Goal: Task Accomplishment & Management: Complete application form

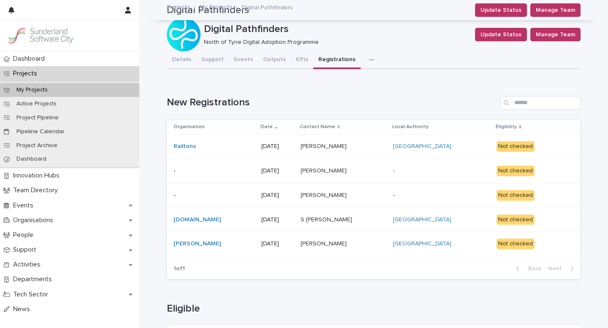
scroll to position [292, 0]
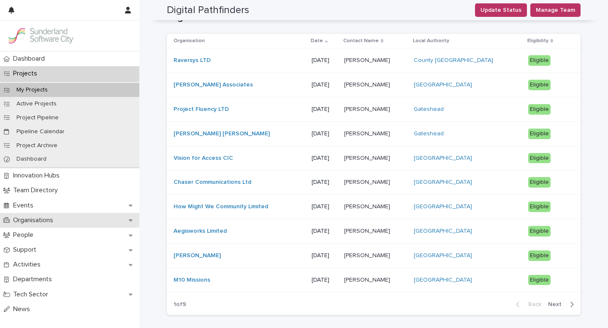
click at [36, 225] on div "Organisations" at bounding box center [69, 220] width 139 height 15
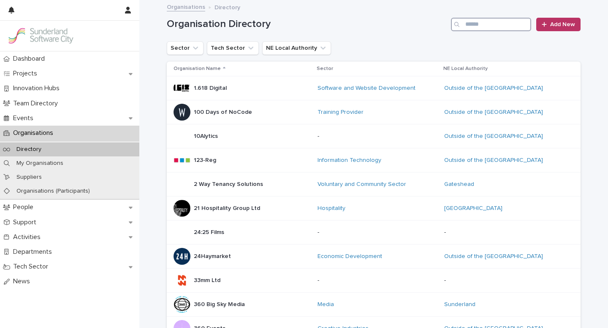
click at [469, 25] on input "Search" at bounding box center [491, 25] width 80 height 14
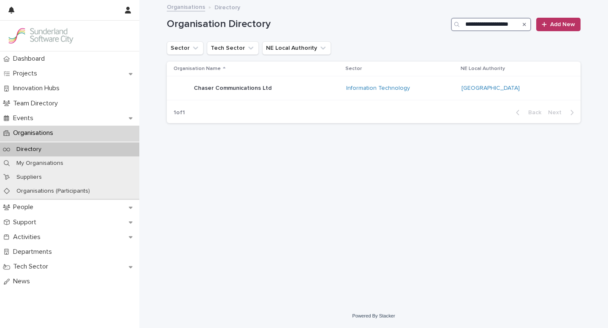
scroll to position [0, 9]
type input "**********"
click at [322, 91] on div "Chaser Communications Ltd Chaser Communications Ltd" at bounding box center [257, 88] width 166 height 17
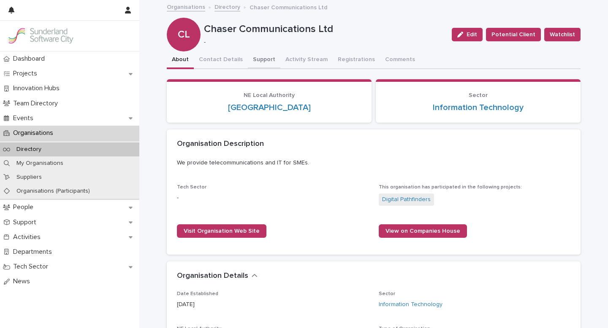
click at [258, 59] on button "Support" at bounding box center [264, 61] width 33 height 18
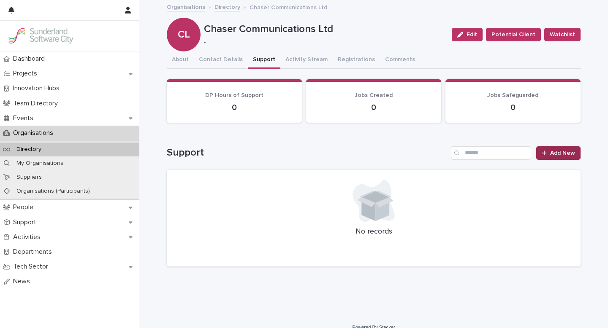
click at [546, 152] on icon at bounding box center [544, 153] width 5 height 6
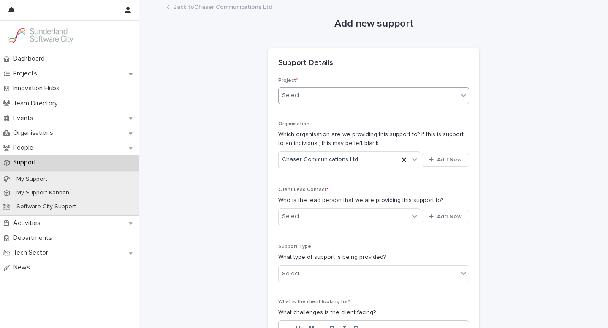
click at [464, 95] on icon at bounding box center [463, 95] width 8 height 8
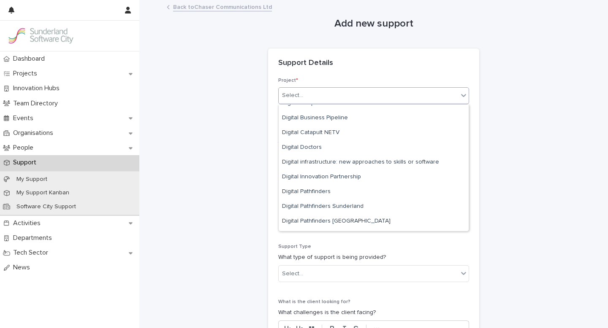
scroll to position [451, 0]
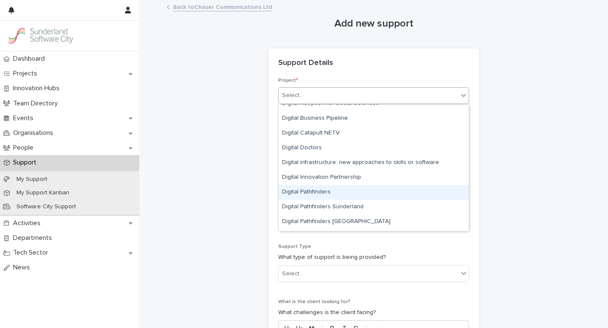
click at [315, 192] on div "Digital Pathfinders" at bounding box center [374, 192] width 190 height 15
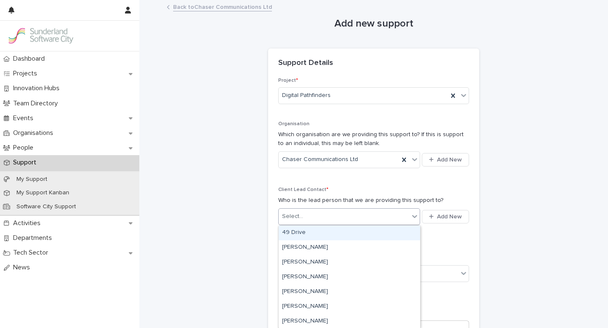
click at [352, 215] on div "Select..." at bounding box center [344, 217] width 130 height 14
click at [31, 134] on p "Organisations" at bounding box center [35, 133] width 50 height 8
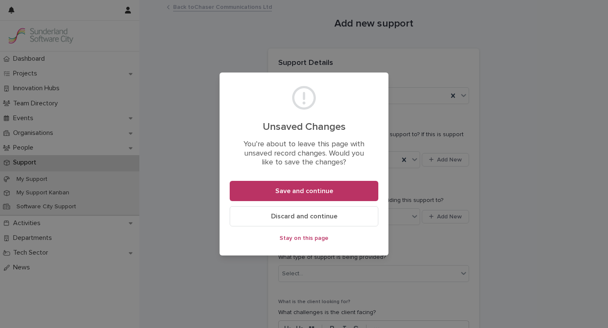
click at [314, 218] on span "Discard and continue" at bounding box center [304, 216] width 66 height 7
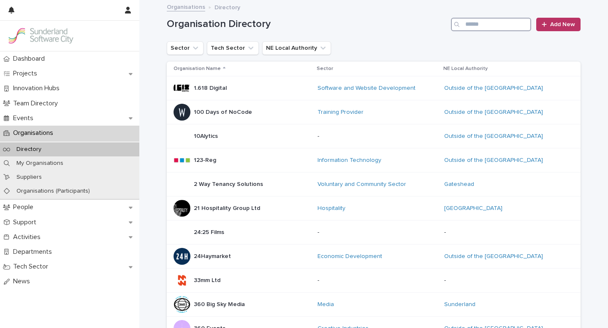
click at [469, 25] on input "Search" at bounding box center [491, 25] width 80 height 14
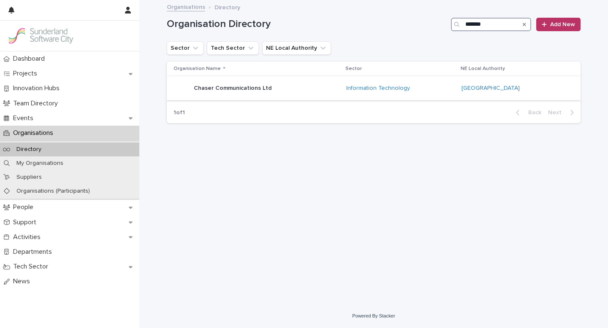
type input "******"
click at [309, 88] on div "Chaser Communications Ltd Chaser Communications Ltd" at bounding box center [257, 88] width 166 height 17
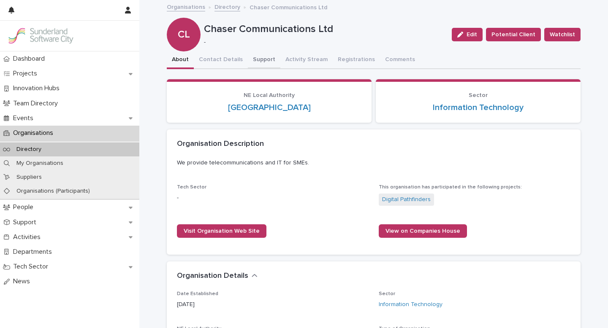
click at [258, 57] on button "Support" at bounding box center [264, 61] width 33 height 18
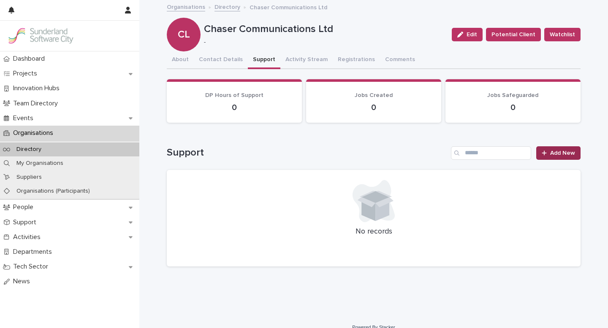
click at [548, 155] on div at bounding box center [546, 153] width 8 height 6
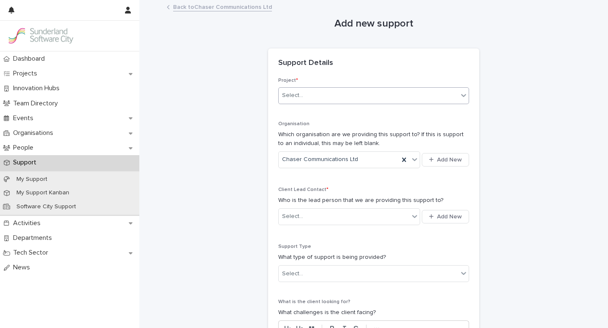
click at [461, 95] on icon at bounding box center [463, 95] width 8 height 8
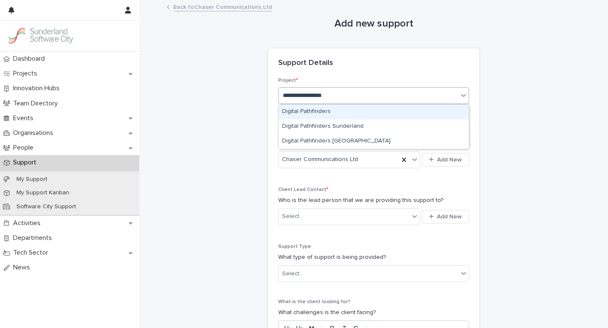
type input "**********"
click at [337, 110] on div "Digital Pathfinders" at bounding box center [374, 112] width 190 height 15
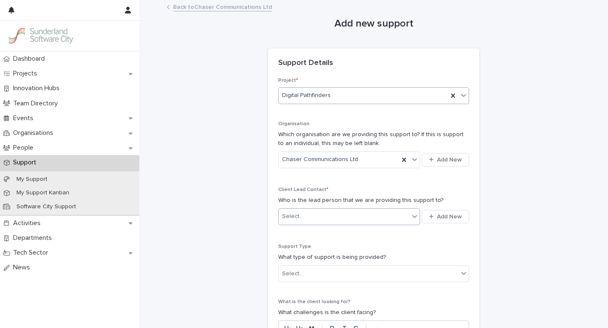
click at [319, 221] on div "Select..." at bounding box center [344, 217] width 130 height 14
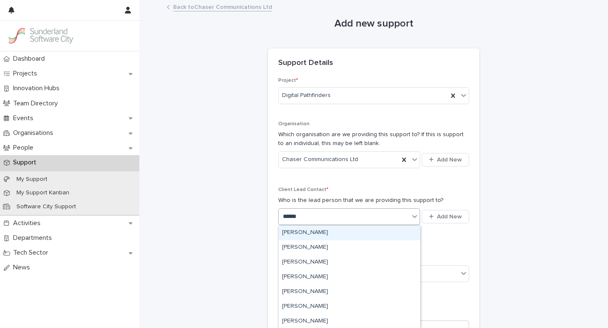
type input "******"
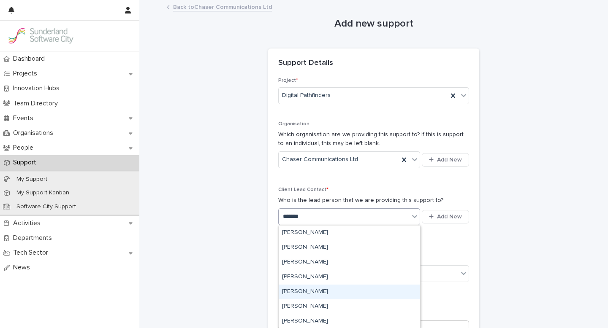
click at [315, 289] on div "[PERSON_NAME]" at bounding box center [349, 292] width 141 height 15
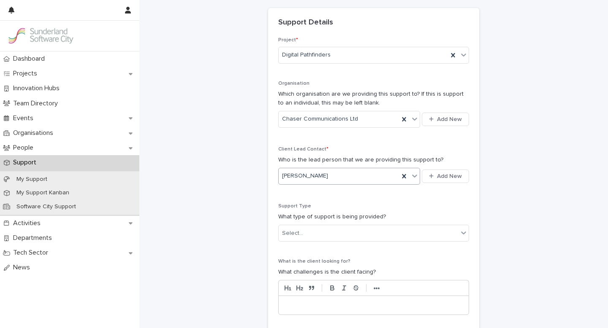
scroll to position [53, 0]
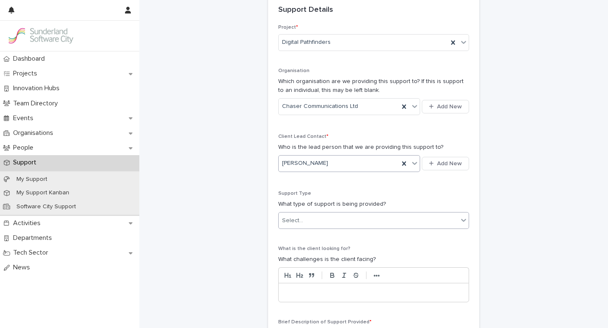
click at [445, 220] on div "Select..." at bounding box center [368, 221] width 179 height 14
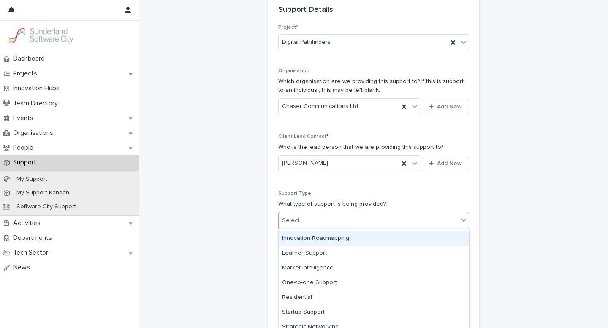
scroll to position [122, 0]
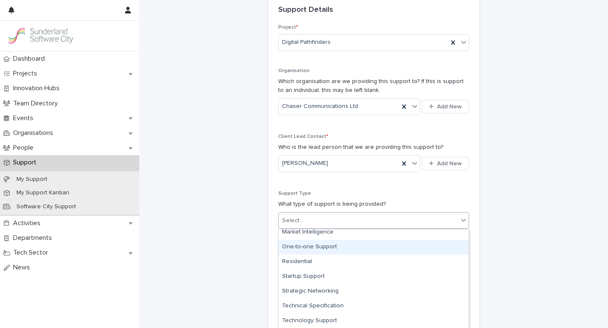
click at [312, 244] on div "One-to-one Support" at bounding box center [374, 247] width 190 height 15
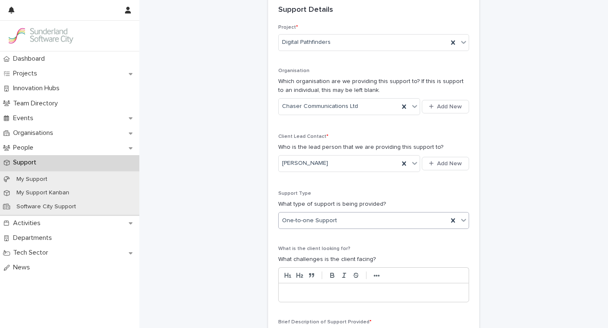
click at [303, 293] on p at bounding box center [373, 293] width 177 height 8
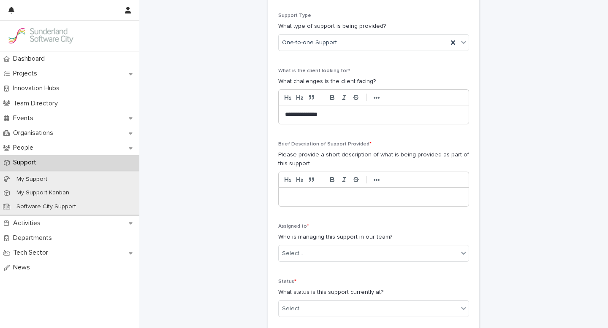
click at [296, 196] on p at bounding box center [373, 197] width 177 height 8
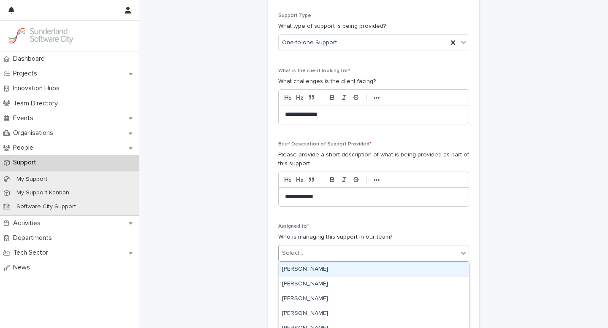
click at [320, 256] on div "Select..." at bounding box center [368, 254] width 179 height 14
type input "***"
click at [319, 272] on div "[PERSON_NAME]" at bounding box center [374, 270] width 190 height 15
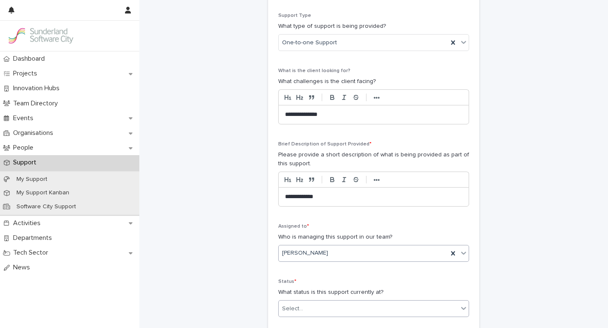
click at [464, 311] on icon at bounding box center [463, 308] width 8 height 8
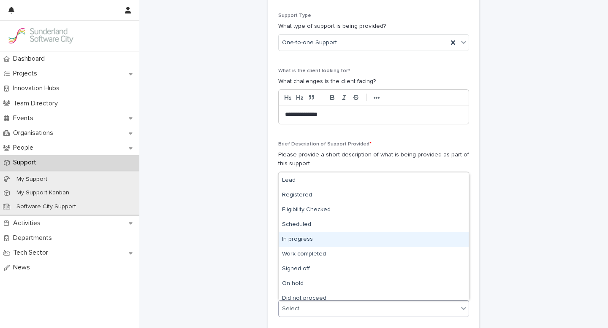
click at [308, 236] on div "In progress" at bounding box center [374, 240] width 190 height 15
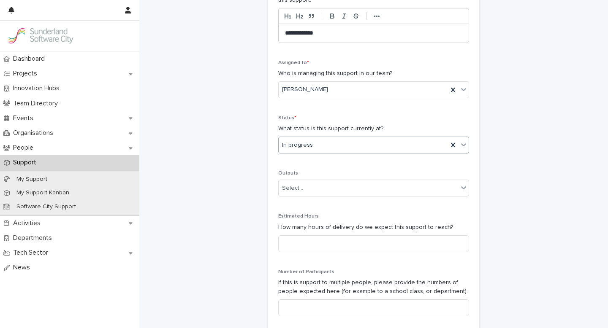
scroll to position [396, 0]
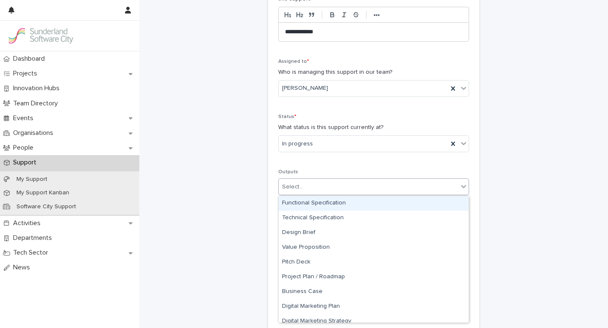
click at [370, 185] on div "Select..." at bounding box center [368, 187] width 179 height 14
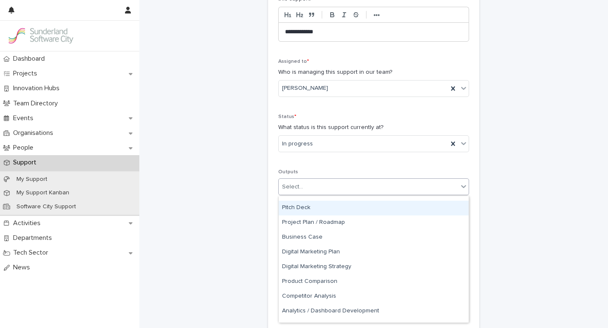
scroll to position [53, 0]
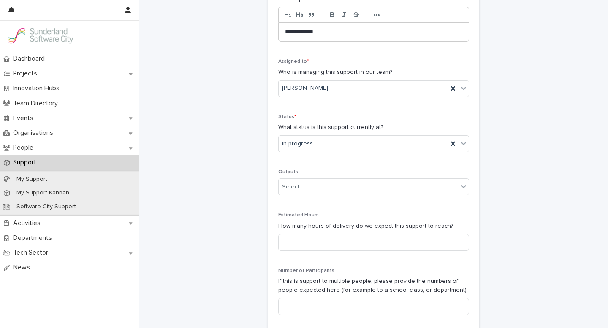
click at [350, 162] on div "**********" at bounding box center [373, 1] width 191 height 640
click at [331, 244] on input at bounding box center [373, 242] width 191 height 17
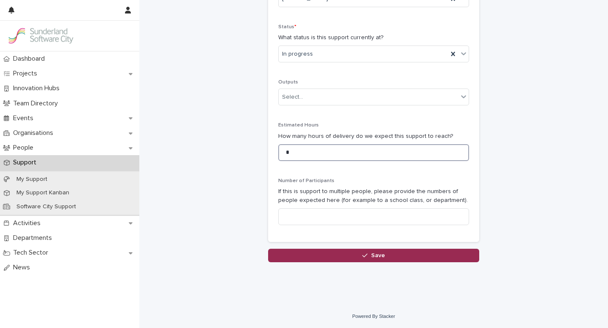
type input "*"
click at [380, 258] on button "Save" at bounding box center [373, 256] width 211 height 14
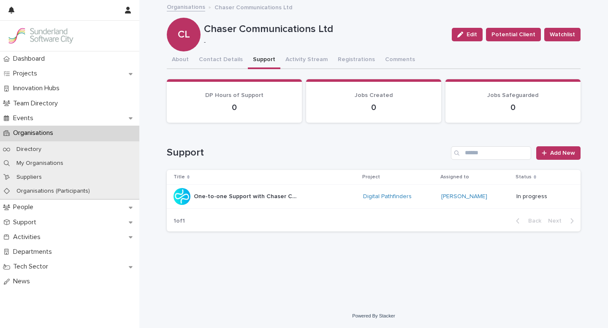
click at [55, 135] on p "Organisations" at bounding box center [35, 133] width 50 height 8
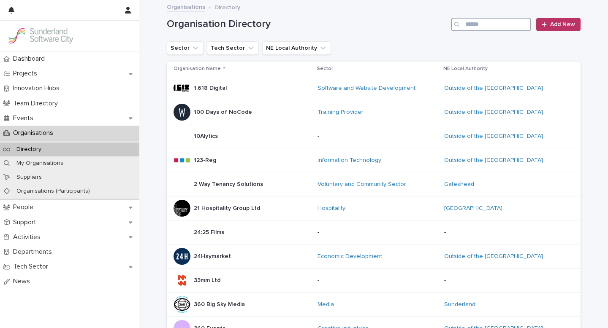
click at [471, 27] on input "Search" at bounding box center [491, 25] width 80 height 14
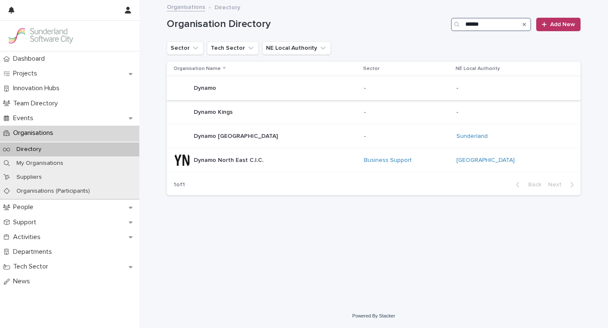
type input "******"
click at [310, 85] on div "Dynamo Dynamo" at bounding box center [266, 88] width 184 height 17
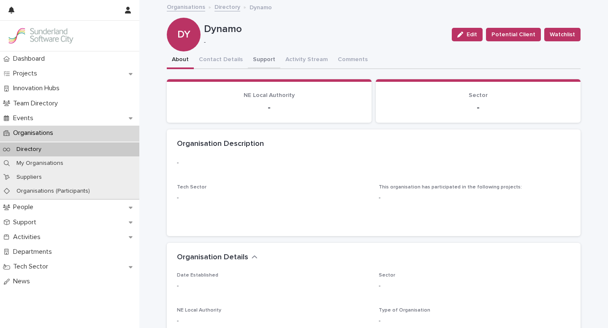
click at [263, 59] on button "Support" at bounding box center [264, 61] width 33 height 18
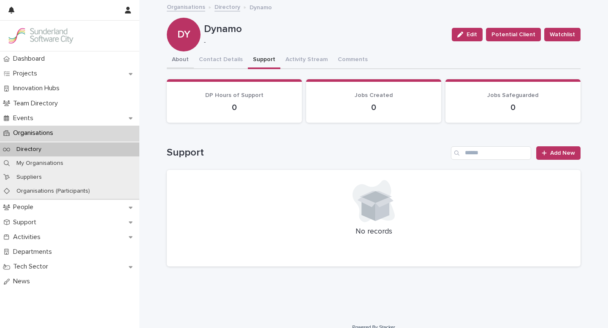
click at [185, 58] on button "About" at bounding box center [180, 61] width 27 height 18
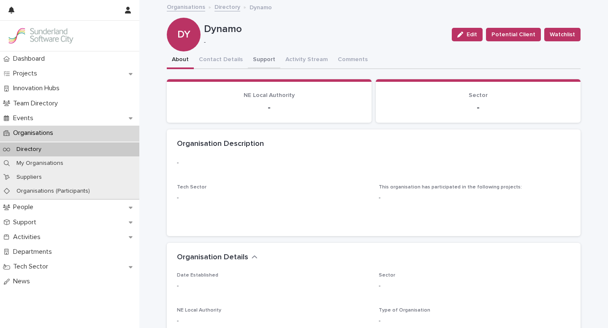
click at [262, 58] on button "Support" at bounding box center [264, 61] width 33 height 18
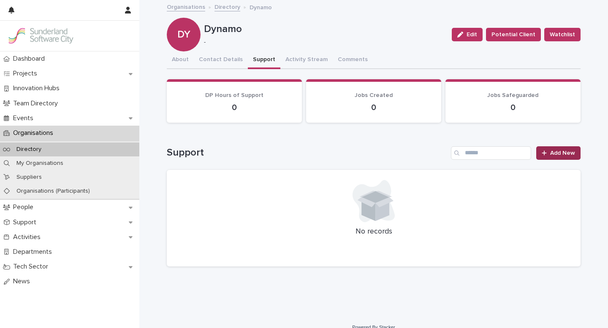
click at [546, 153] on icon at bounding box center [544, 153] width 5 height 6
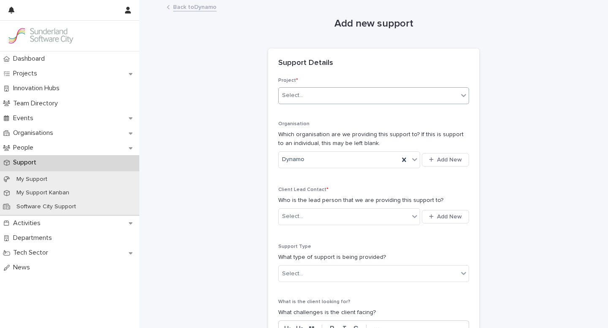
click at [437, 89] on div "Select..." at bounding box center [368, 96] width 179 height 14
type input "**********"
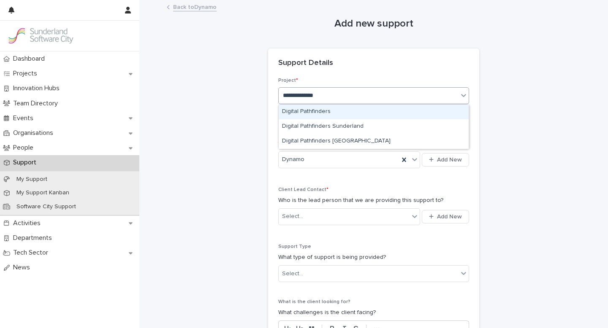
click at [362, 106] on div "Digital Pathfinders" at bounding box center [374, 112] width 190 height 15
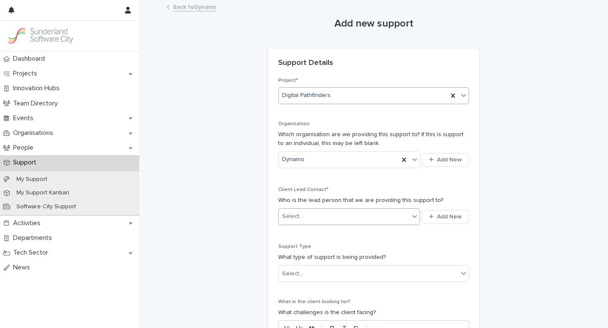
click at [316, 220] on div "Select..." at bounding box center [344, 217] width 130 height 14
type input "******"
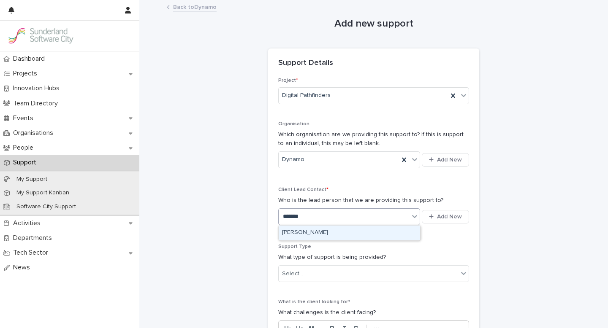
click at [299, 234] on div "[PERSON_NAME]" at bounding box center [349, 233] width 141 height 15
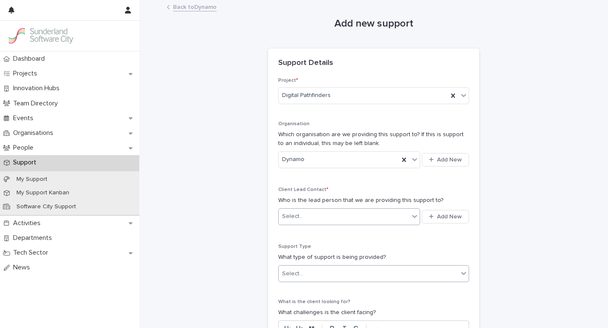
click at [360, 277] on div "Select..." at bounding box center [368, 274] width 179 height 14
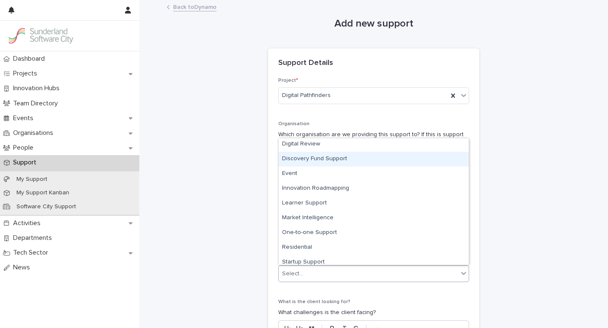
scroll to position [50, 0]
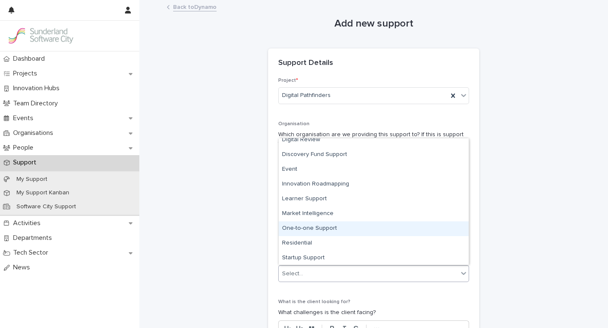
click at [324, 227] on div "One-to-one Support" at bounding box center [374, 229] width 190 height 15
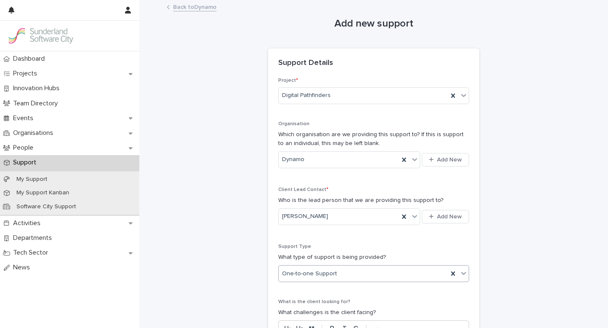
scroll to position [74, 0]
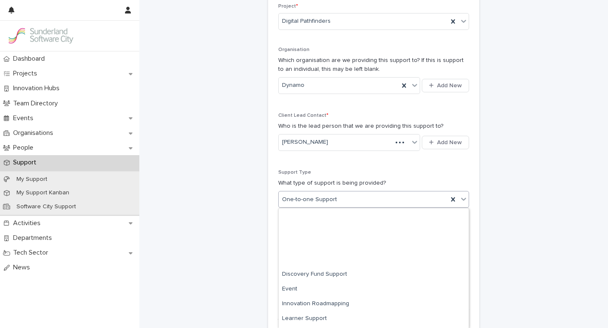
click at [333, 197] on span "One-to-one Support" at bounding box center [309, 199] width 55 height 9
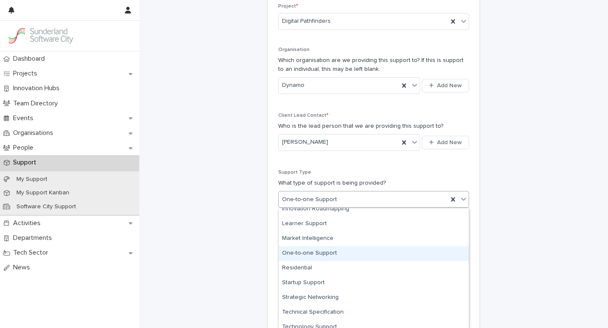
click at [316, 253] on div "One-to-one Support" at bounding box center [374, 254] width 190 height 15
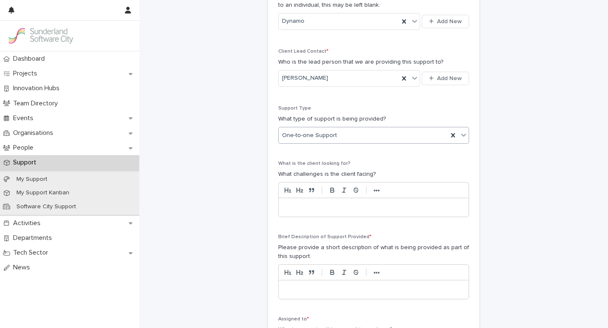
scroll to position [171, 0]
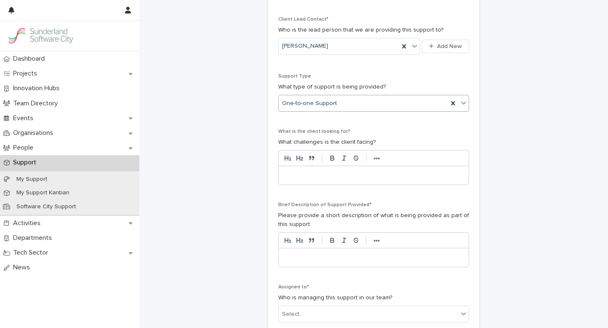
click at [297, 177] on p at bounding box center [373, 175] width 177 height 8
click at [294, 258] on p at bounding box center [373, 258] width 177 height 8
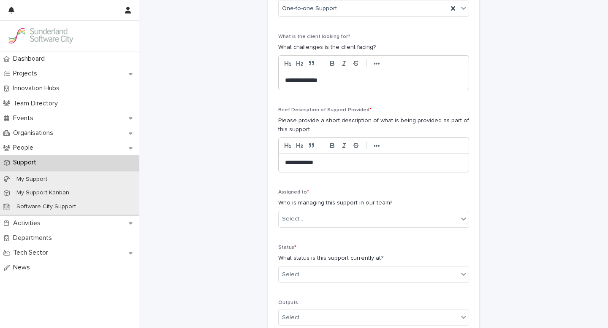
scroll to position [288, 0]
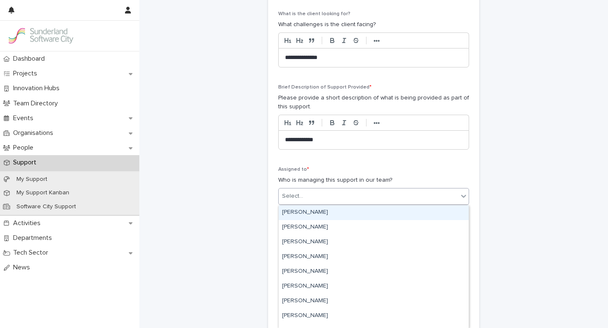
click at [339, 198] on div "Select..." at bounding box center [368, 197] width 179 height 14
type input "***"
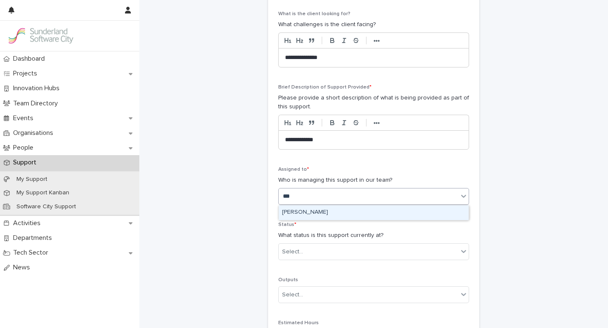
click at [309, 214] on div "[PERSON_NAME]" at bounding box center [374, 213] width 190 height 15
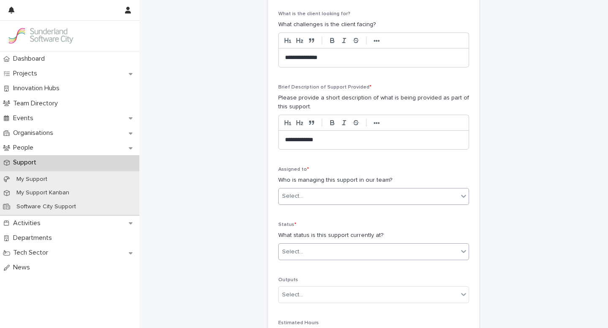
click at [317, 255] on div "Select..." at bounding box center [368, 252] width 179 height 14
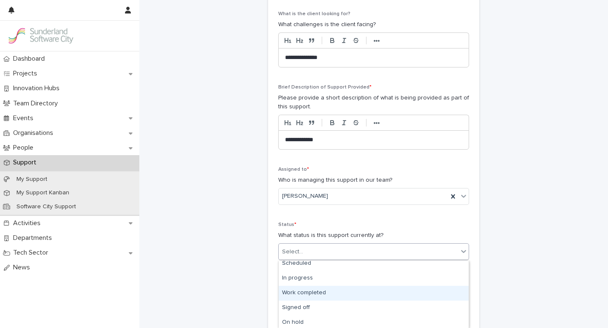
scroll to position [47, 0]
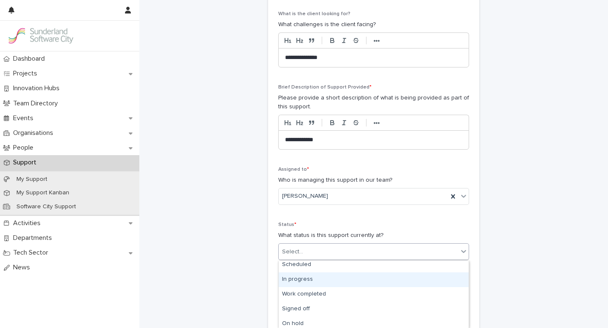
click at [301, 281] on div "In progress" at bounding box center [374, 280] width 190 height 15
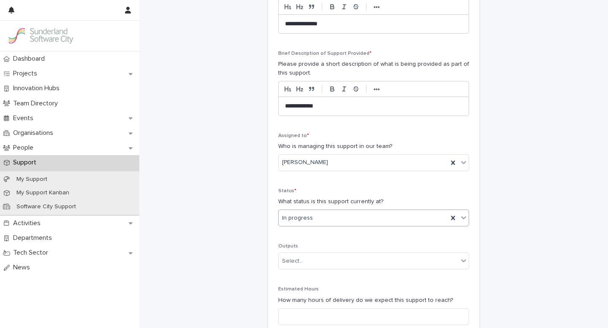
scroll to position [338, 0]
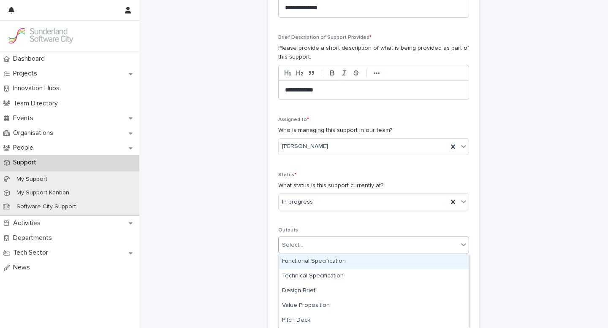
click at [326, 242] on div "Select..." at bounding box center [368, 246] width 179 height 14
type input "*"
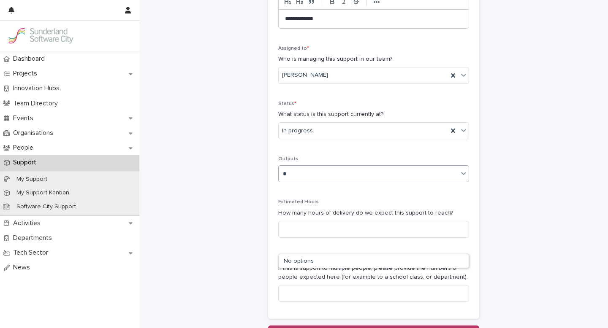
scroll to position [442, 0]
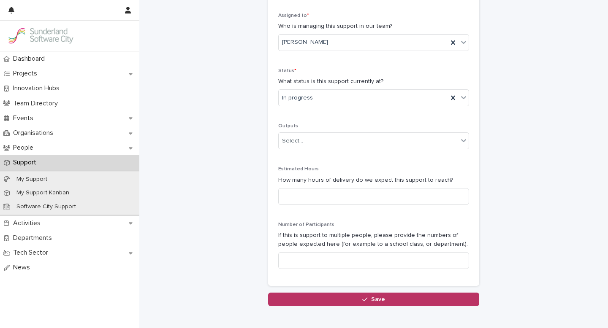
click at [313, 198] on input at bounding box center [373, 196] width 191 height 17
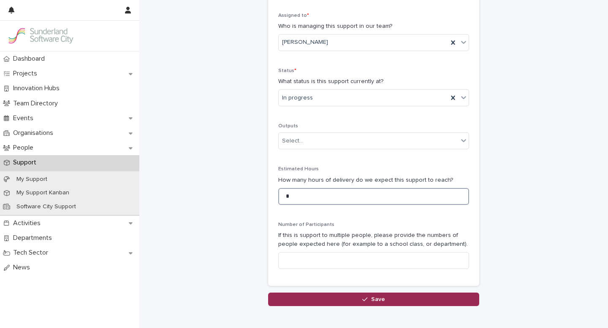
type input "*"
click at [383, 303] on button "Save" at bounding box center [373, 300] width 211 height 14
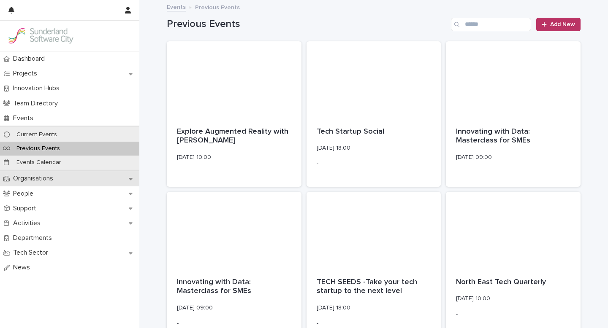
click at [42, 180] on p "Organisations" at bounding box center [35, 179] width 50 height 8
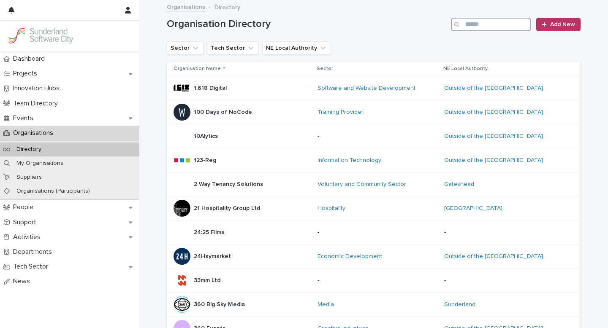
click at [466, 25] on input "Search" at bounding box center [491, 25] width 80 height 14
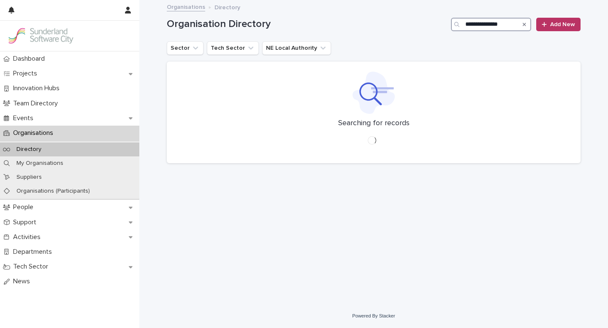
type input "**********"
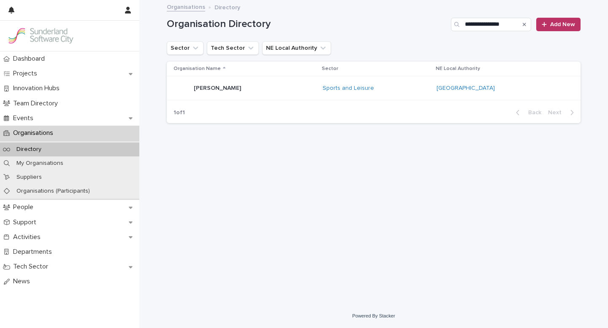
click at [301, 90] on div "Michael Richards Michael Richards" at bounding box center [245, 88] width 142 height 17
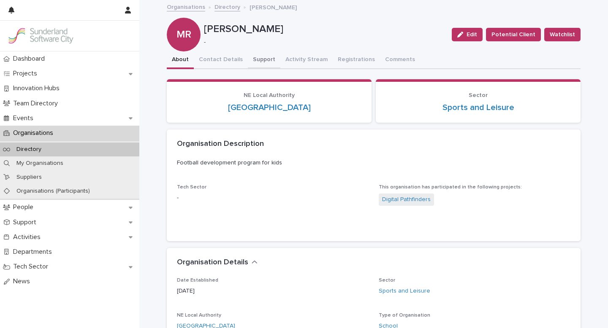
click at [258, 60] on button "Support" at bounding box center [264, 61] width 33 height 18
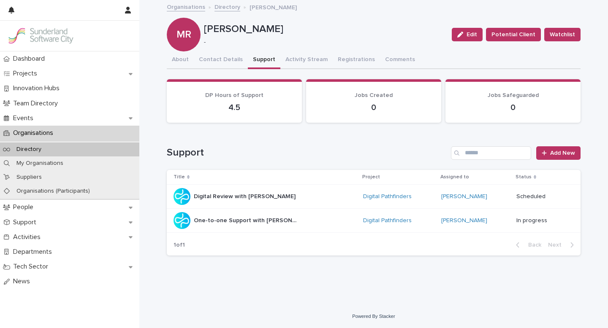
click at [223, 8] on link "Directory" at bounding box center [227, 7] width 26 height 10
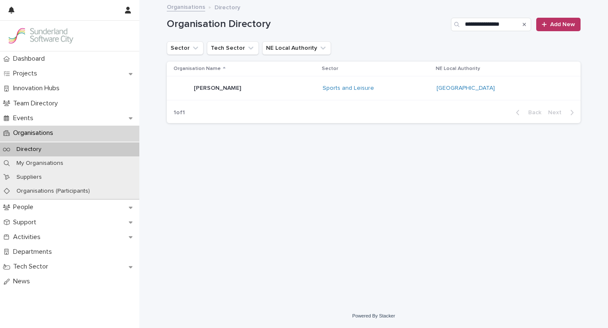
click at [523, 24] on div "Search" at bounding box center [525, 25] width 14 height 14
click at [524, 24] on icon "Search" at bounding box center [524, 24] width 3 height 3
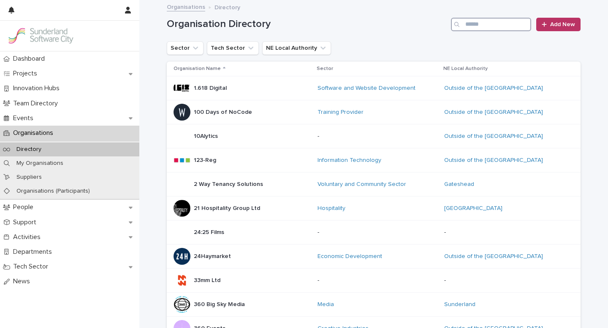
click at [471, 24] on input "Search" at bounding box center [491, 25] width 80 height 14
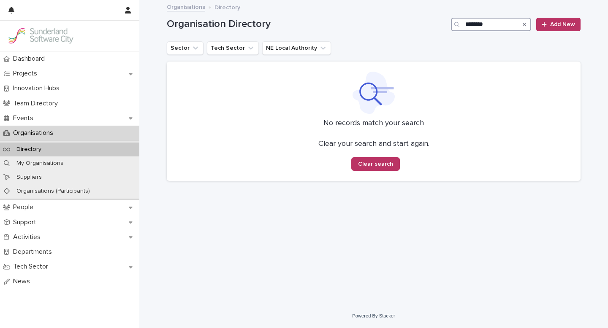
type input "********"
click at [32, 72] on p "Projects" at bounding box center [27, 74] width 34 height 8
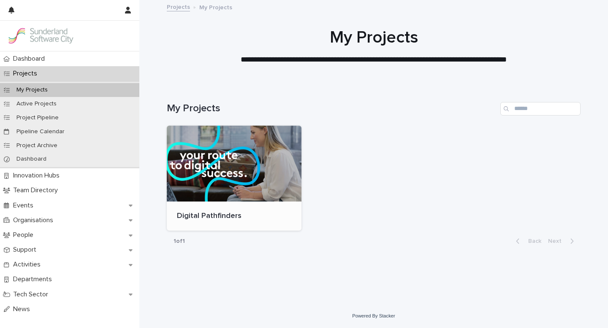
click at [246, 152] on div at bounding box center [234, 164] width 135 height 76
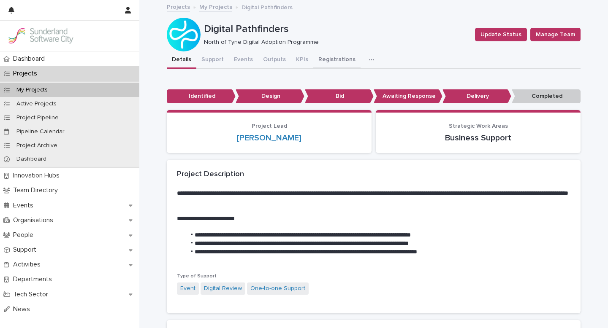
click at [334, 60] on button "Registrations" at bounding box center [336, 61] width 47 height 18
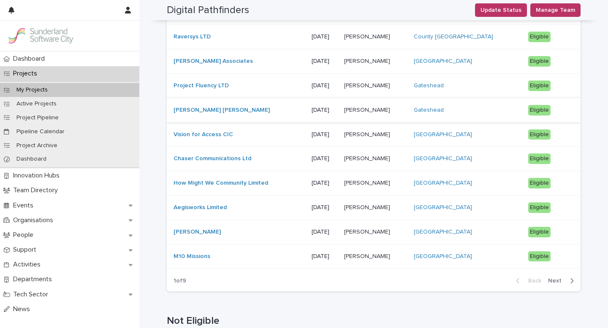
scroll to position [340, 0]
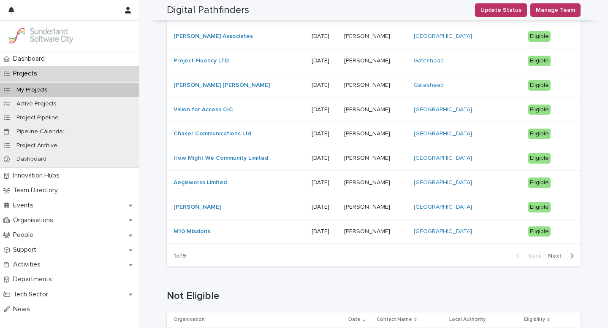
click at [556, 256] on span "Next" at bounding box center [557, 256] width 19 height 6
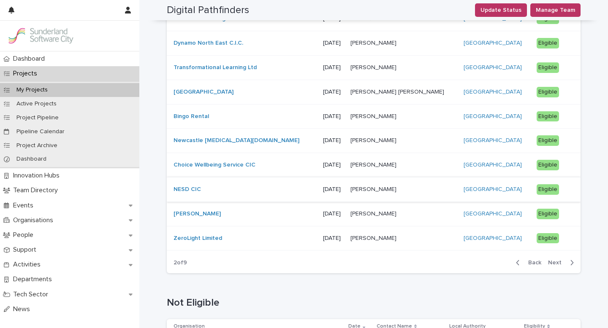
scroll to position [402, 0]
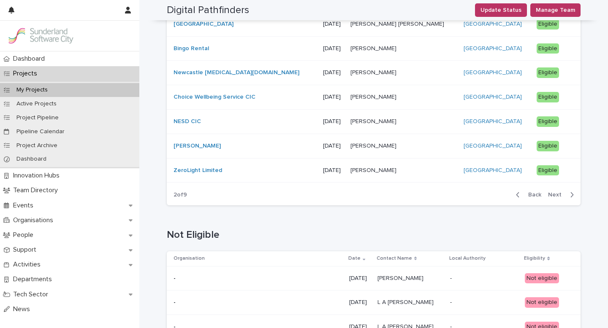
click at [534, 196] on span "Back" at bounding box center [532, 195] width 18 height 6
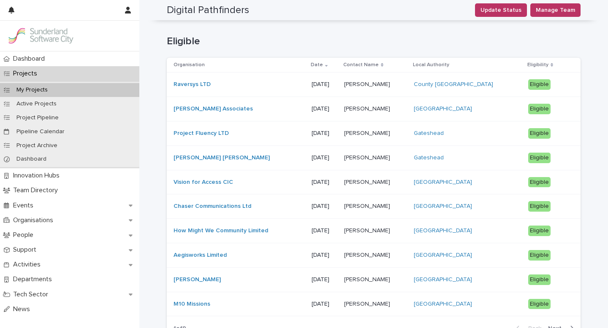
scroll to position [0, 0]
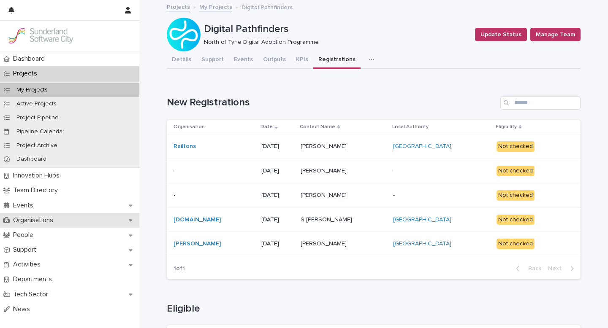
click at [47, 220] on p "Organisations" at bounding box center [35, 221] width 50 height 8
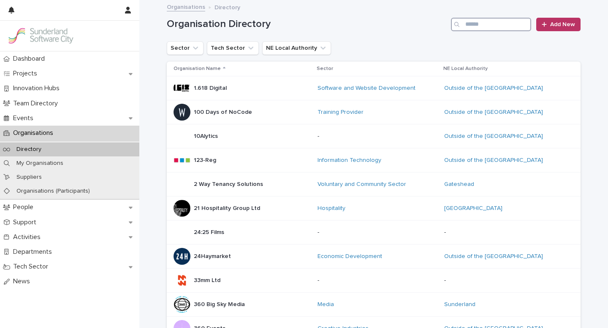
click at [466, 24] on input "Search" at bounding box center [491, 25] width 80 height 14
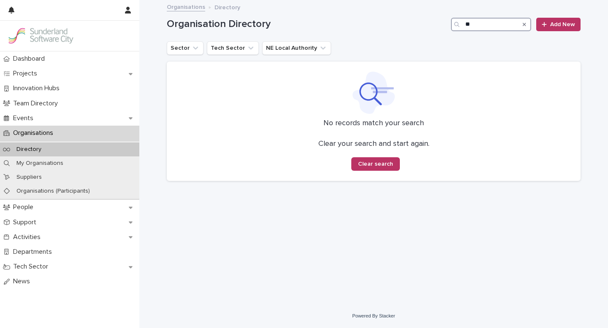
type input "*"
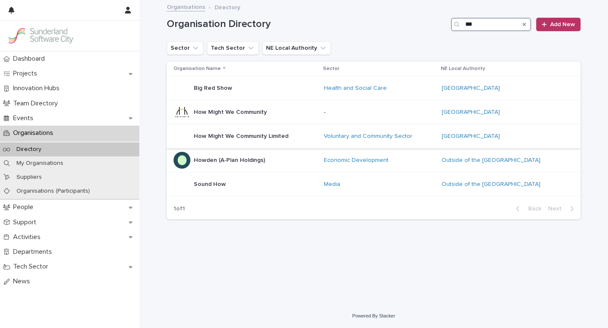
type input "***"
click at [305, 136] on div "How Might We Community Limited How Might We Community Limited" at bounding box center [246, 136] width 144 height 17
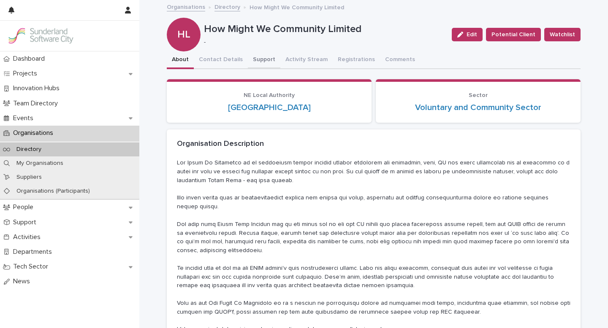
click at [257, 60] on button "Support" at bounding box center [264, 61] width 33 height 18
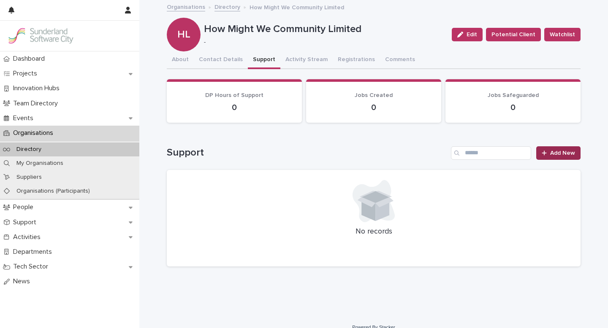
click at [544, 153] on icon at bounding box center [544, 153] width 5 height 5
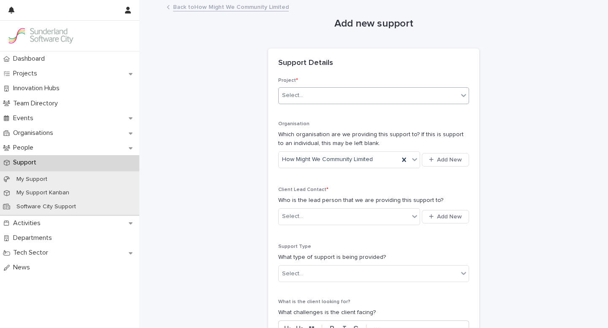
click at [463, 97] on icon at bounding box center [463, 95] width 8 height 8
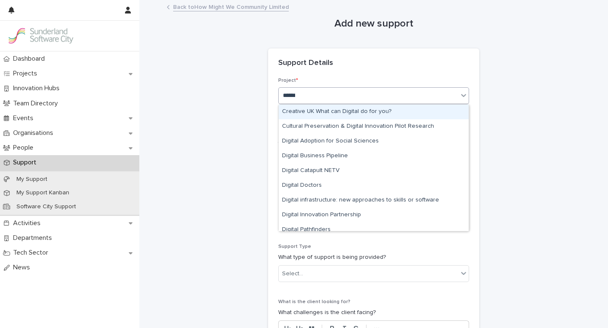
type input "*******"
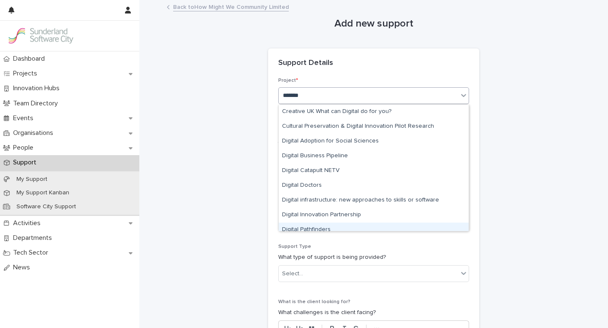
click at [320, 228] on div "Digital Pathfinders" at bounding box center [374, 230] width 190 height 15
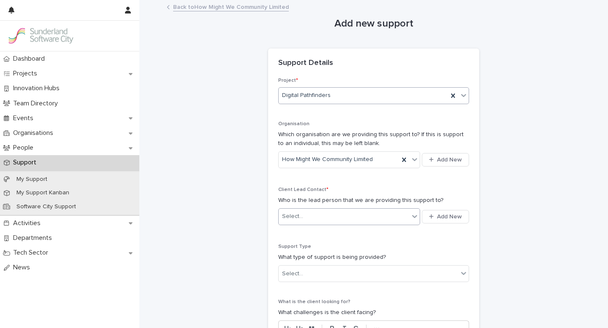
click at [326, 216] on div "Select..." at bounding box center [344, 217] width 130 height 14
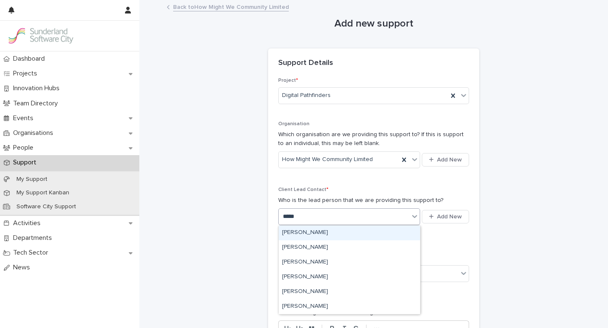
type input "******"
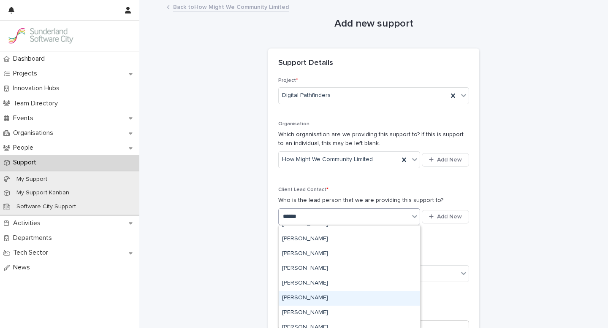
scroll to position [285, 0]
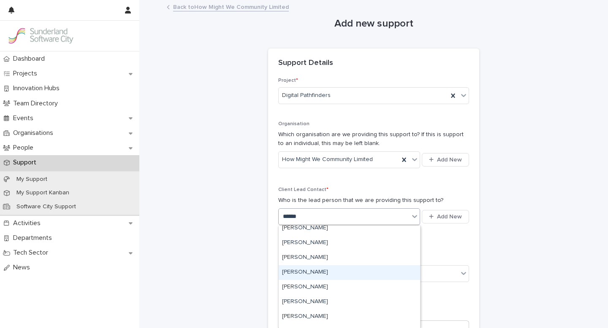
click at [325, 272] on div "[PERSON_NAME]" at bounding box center [349, 273] width 141 height 15
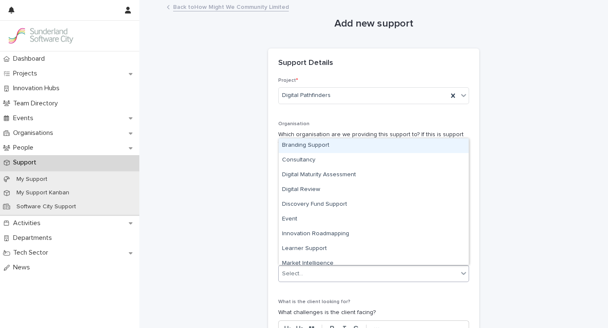
click at [331, 275] on div "Select..." at bounding box center [368, 274] width 179 height 14
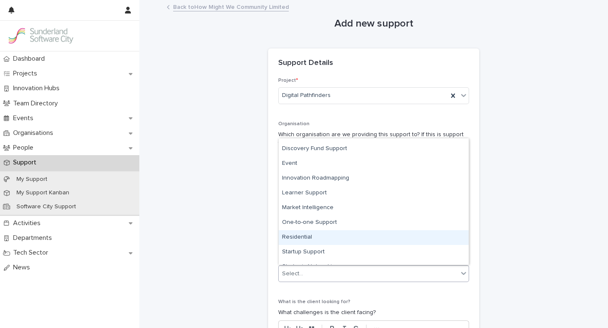
scroll to position [76, 0]
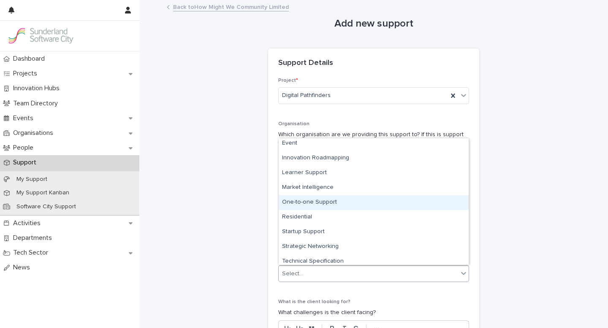
click at [317, 201] on div "One-to-one Support" at bounding box center [374, 202] width 190 height 15
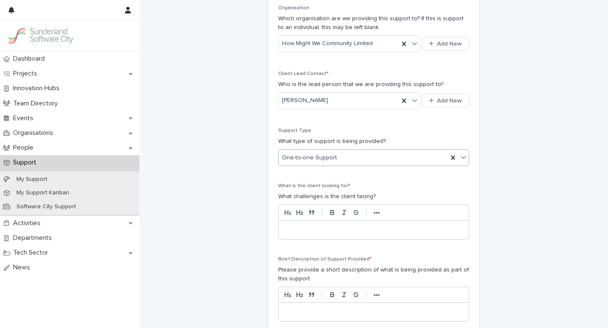
scroll to position [119, 0]
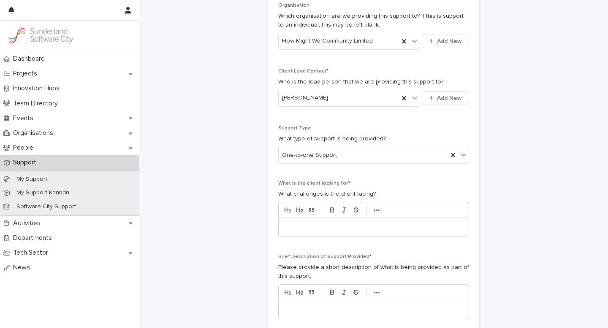
click at [296, 228] on p at bounding box center [373, 227] width 177 height 8
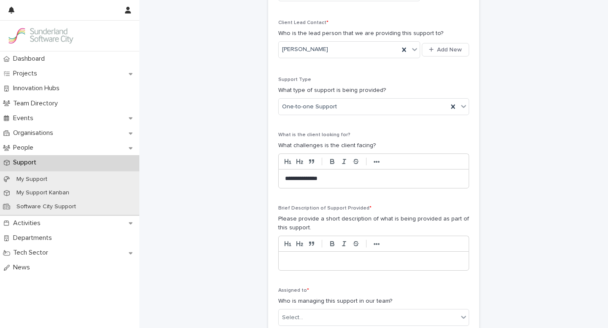
scroll to position [187, 0]
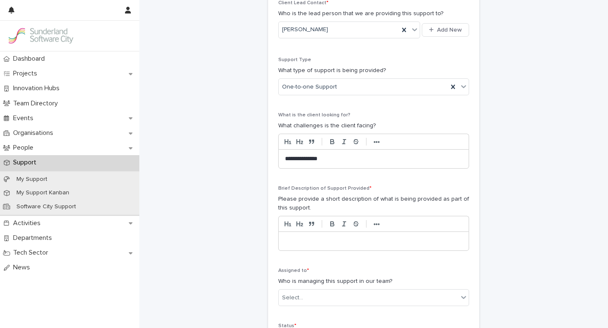
click at [309, 239] on p at bounding box center [373, 241] width 177 height 8
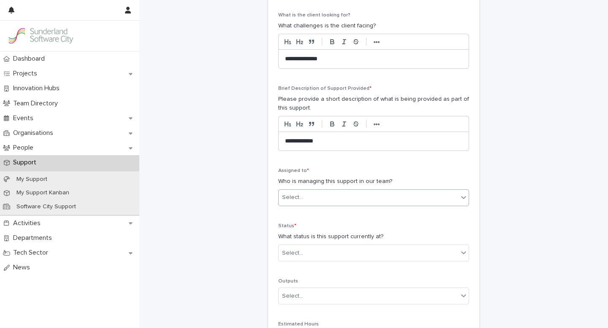
scroll to position [290, 0]
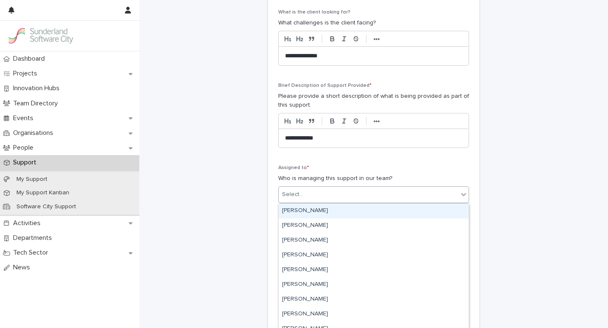
click at [318, 195] on div "Select..." at bounding box center [368, 195] width 179 height 14
type input "***"
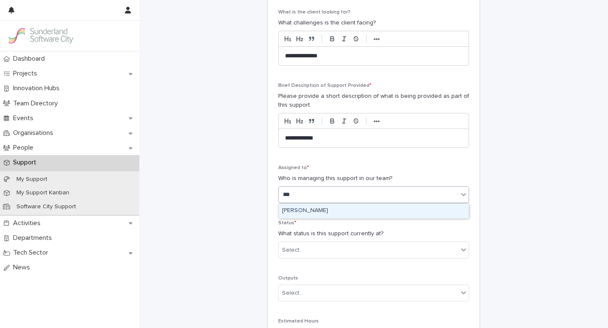
click at [334, 207] on div "[PERSON_NAME]" at bounding box center [374, 211] width 190 height 15
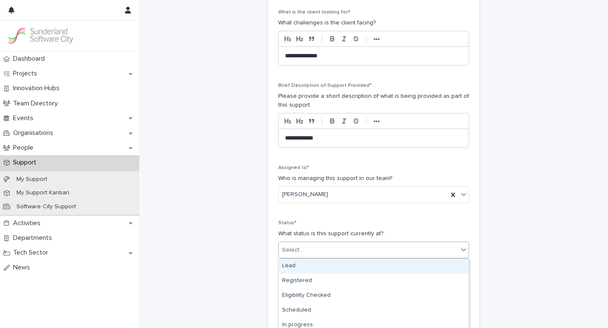
click at [323, 250] on div "Select..." at bounding box center [368, 251] width 179 height 14
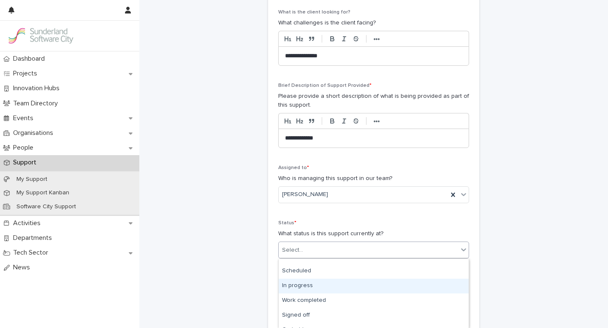
click at [309, 286] on div "In progress" at bounding box center [374, 286] width 190 height 15
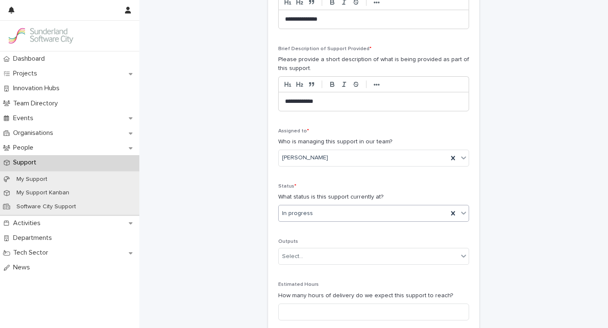
scroll to position [338, 0]
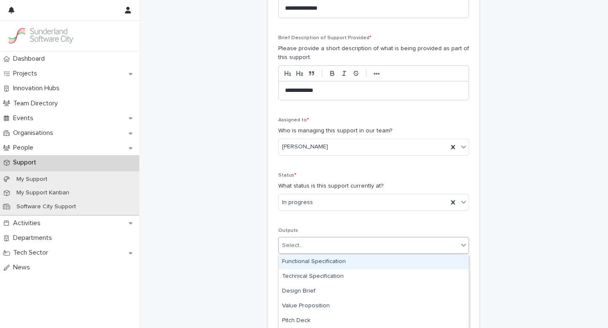
click at [322, 249] on div "Select..." at bounding box center [368, 246] width 179 height 14
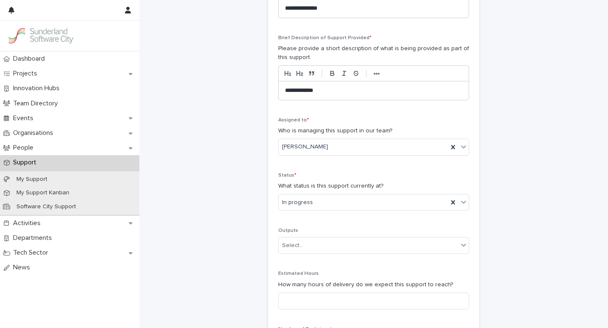
click at [330, 215] on div "Status * What status is this support currently at? In progress" at bounding box center [373, 195] width 191 height 45
click at [296, 301] on input at bounding box center [373, 301] width 191 height 17
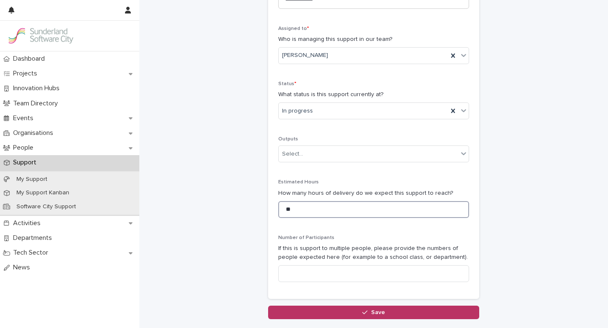
scroll to position [440, 0]
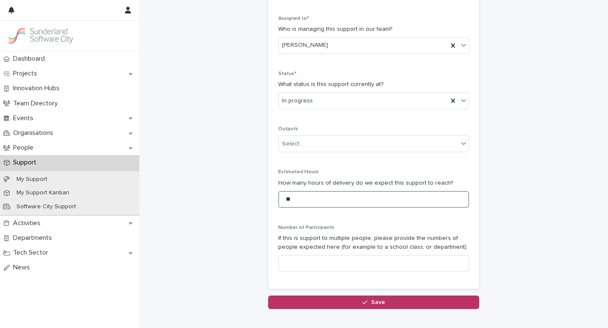
type input "**"
click at [370, 304] on div "button" at bounding box center [366, 303] width 8 height 6
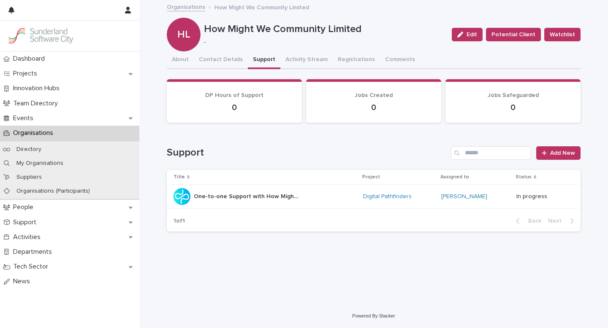
click at [43, 131] on p "Organisations" at bounding box center [35, 133] width 50 height 8
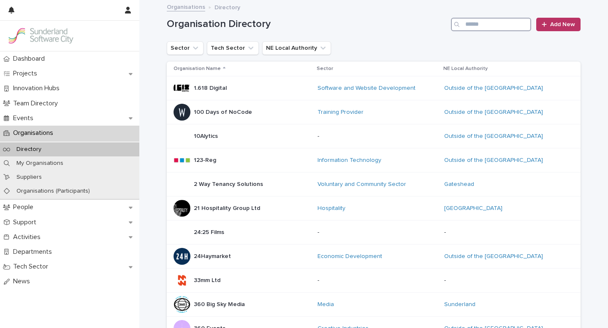
click at [478, 24] on input "Search" at bounding box center [491, 25] width 80 height 14
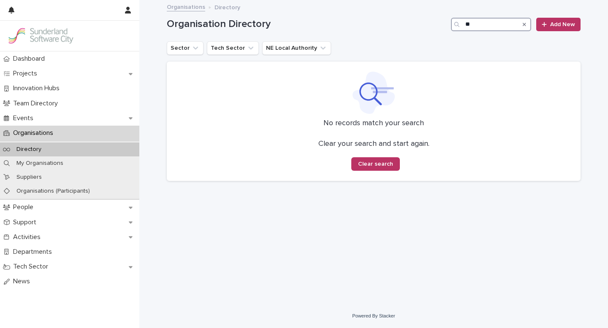
type input "*"
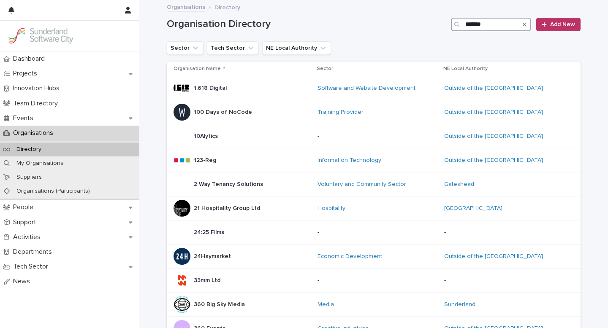
type input "********"
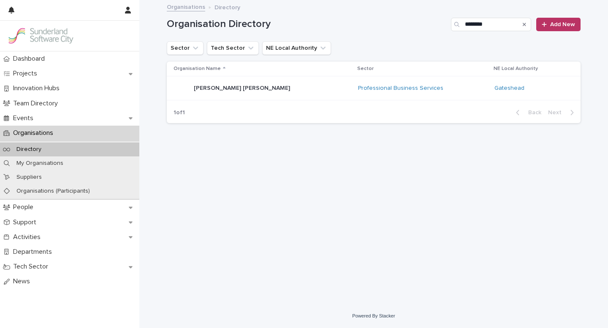
click at [277, 90] on div "Hamilton Hill Hamilton Hill" at bounding box center [263, 88] width 178 height 17
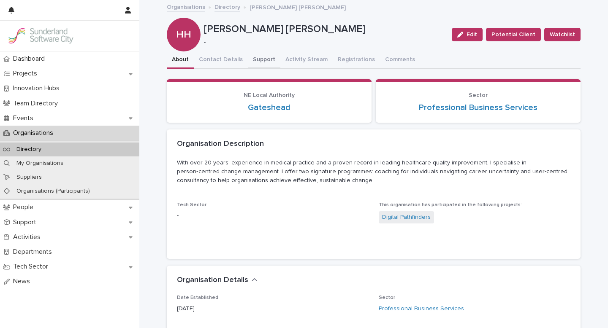
click at [259, 60] on button "Support" at bounding box center [264, 61] width 33 height 18
